Goal: Information Seeking & Learning: Learn about a topic

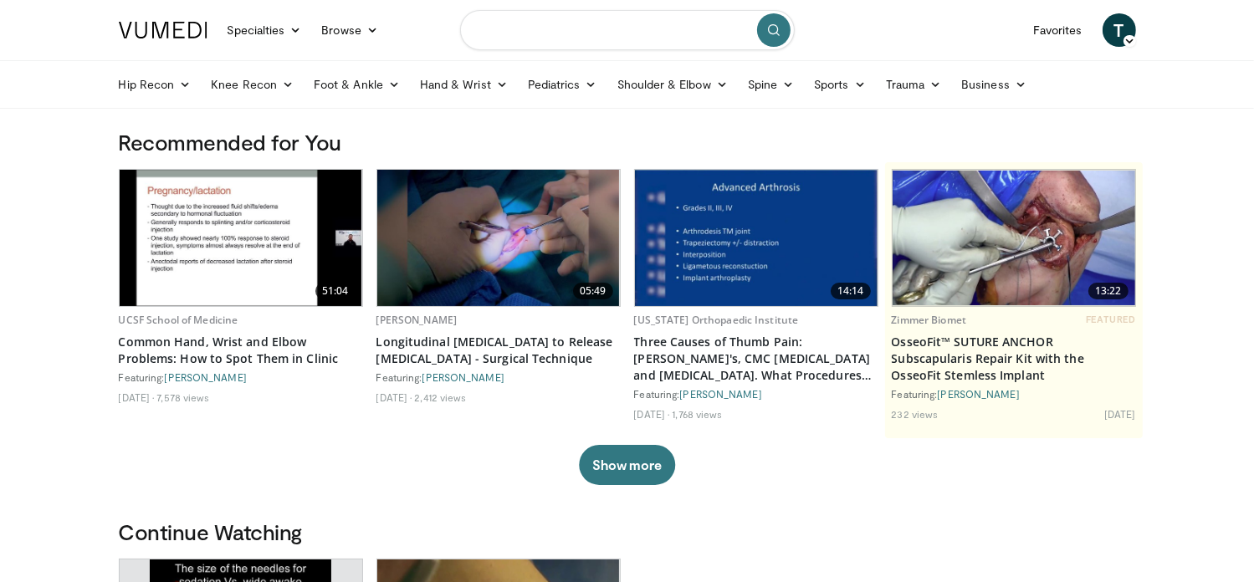
click at [537, 36] on input "Search topics, interventions" at bounding box center [627, 30] width 335 height 40
type input "**********"
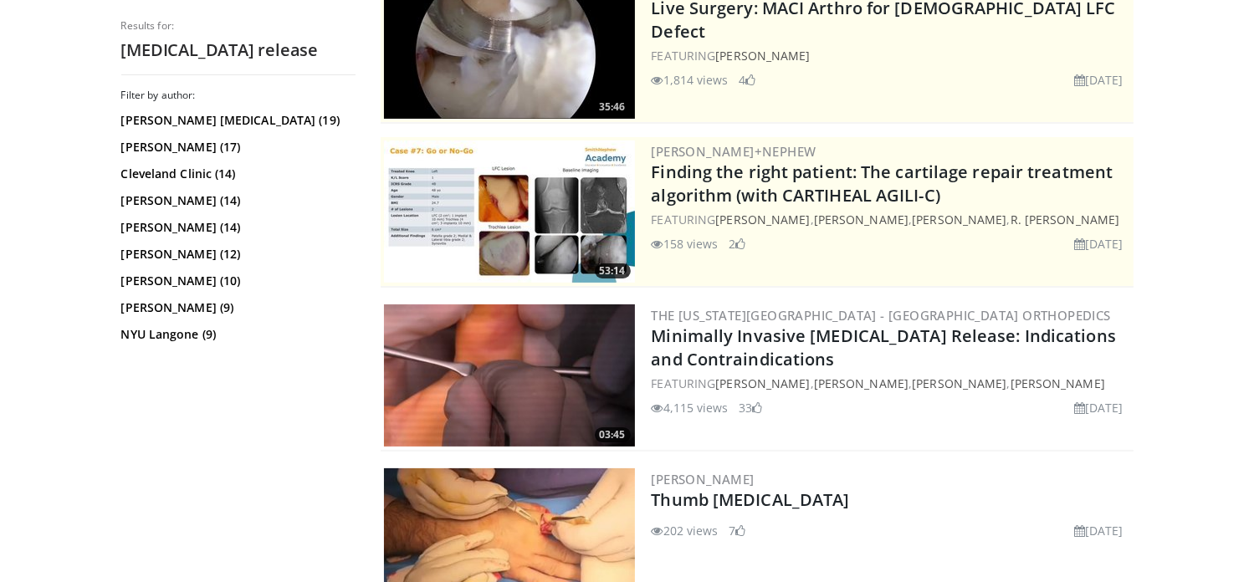
scroll to position [251, 0]
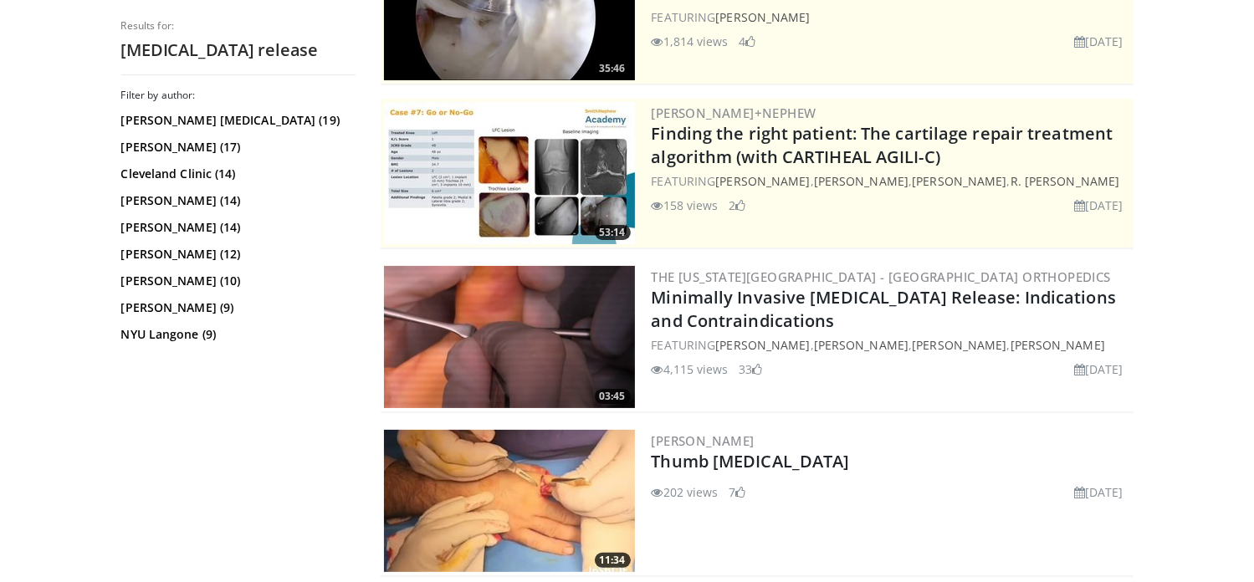
click at [550, 330] on img at bounding box center [509, 337] width 251 height 142
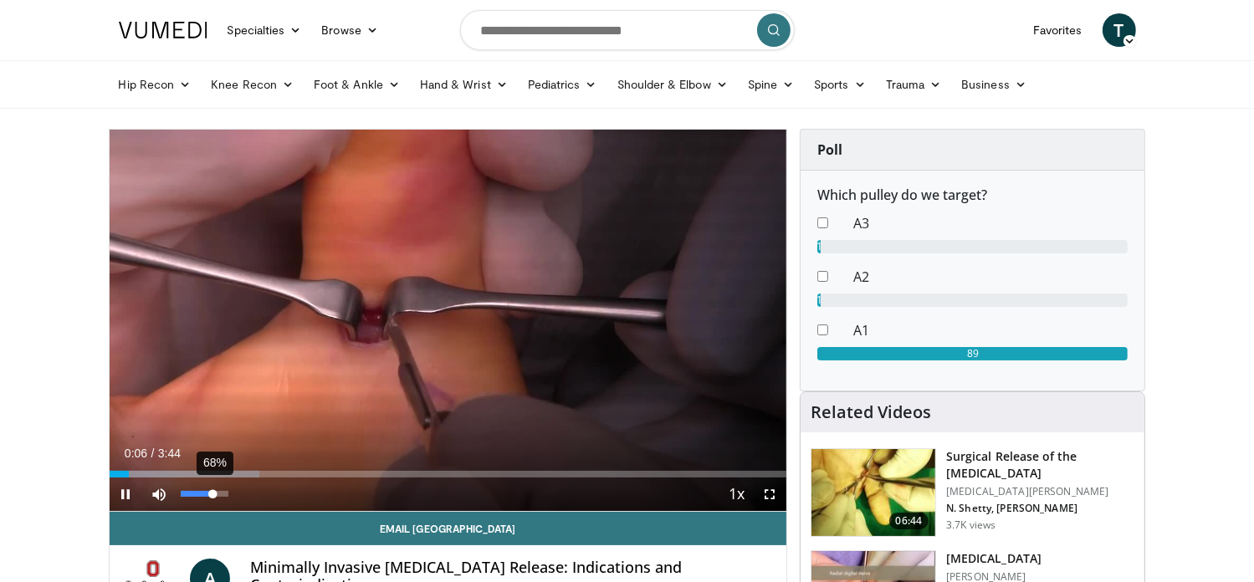
click at [213, 496] on div "68%" at bounding box center [205, 494] width 48 height 6
click at [122, 495] on span "Video Player" at bounding box center [126, 494] width 33 height 33
